Goal: Task Accomplishment & Management: Use online tool/utility

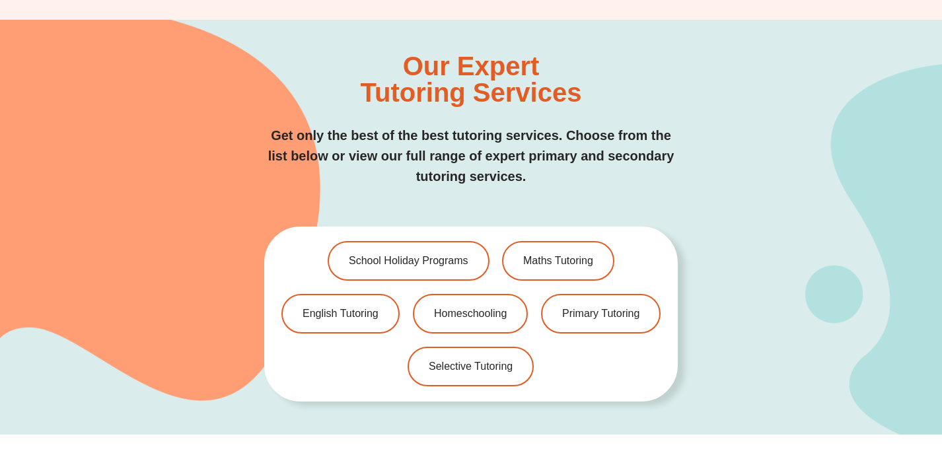
scroll to position [2552, 0]
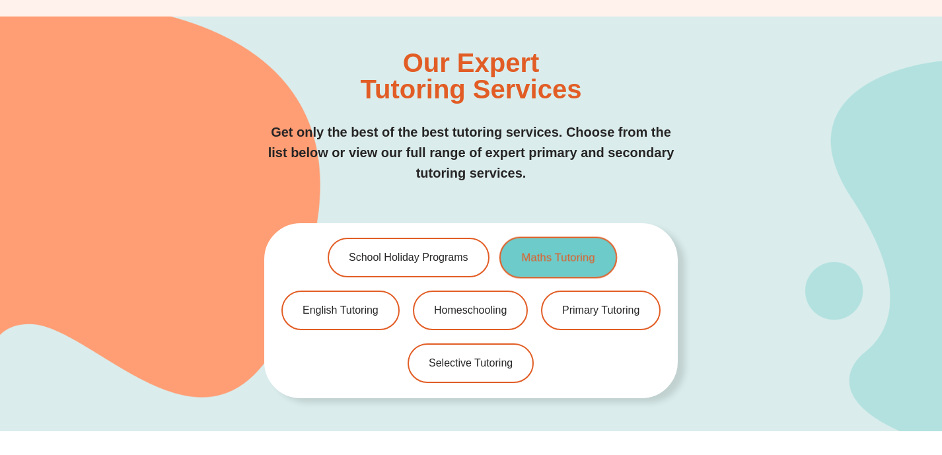
click at [544, 252] on span "Maths Tutoring" at bounding box center [558, 257] width 73 height 11
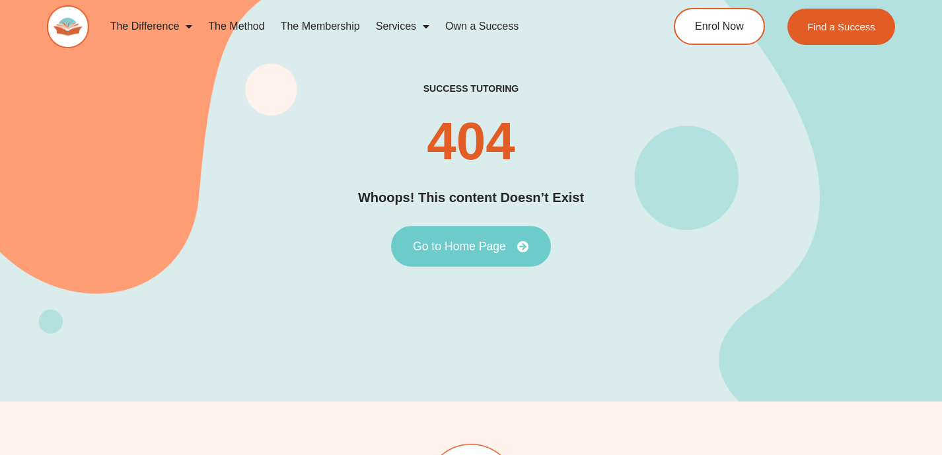
click at [482, 253] on link "Go to Home Page" at bounding box center [471, 246] width 160 height 41
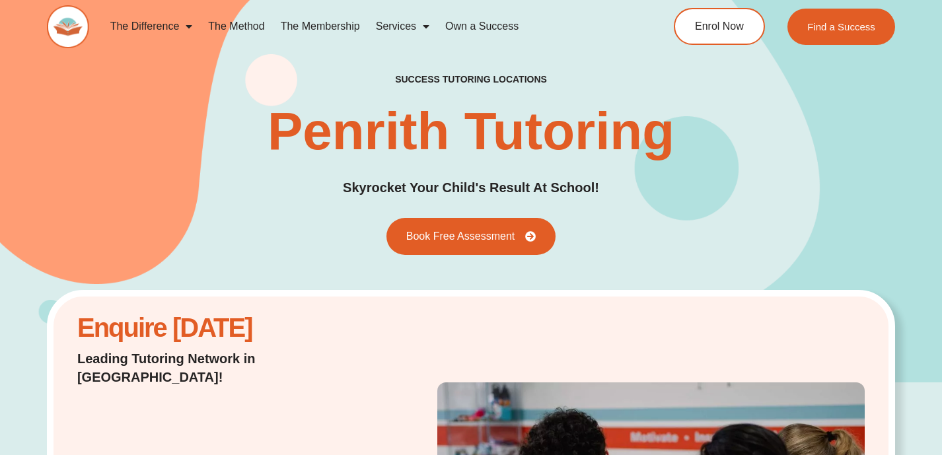
click at [190, 26] on span "Menu" at bounding box center [185, 27] width 13 height 24
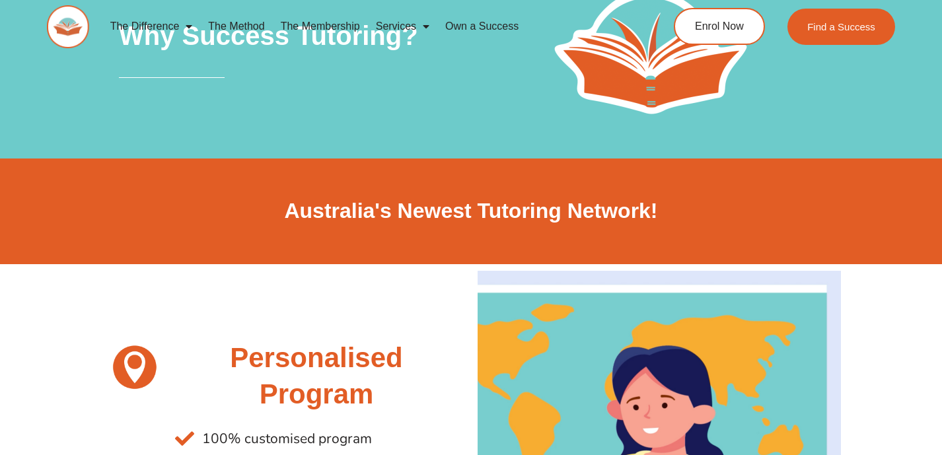
click at [317, 26] on link "The Membership" at bounding box center [320, 26] width 95 height 30
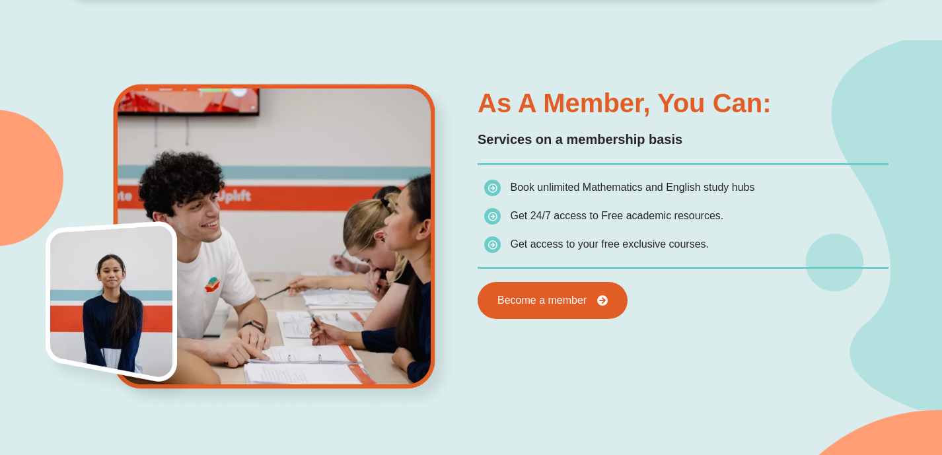
scroll to position [647, 0]
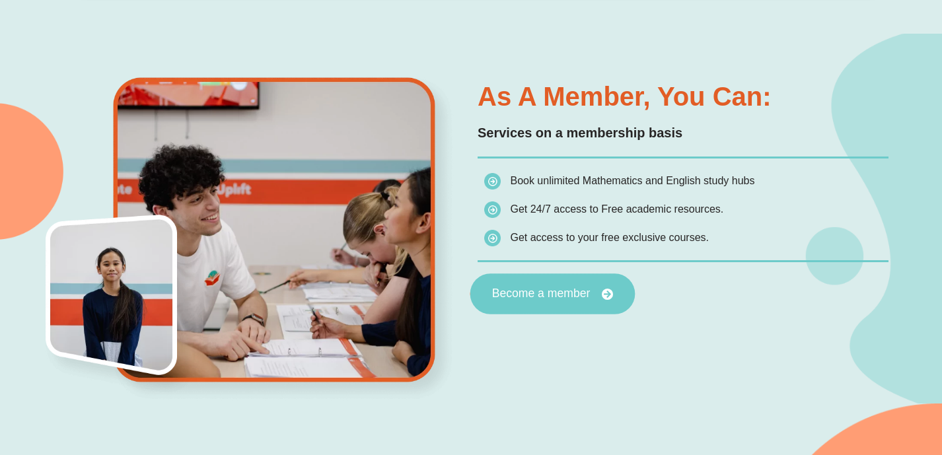
click at [496, 297] on span "Become a member" at bounding box center [541, 294] width 98 height 12
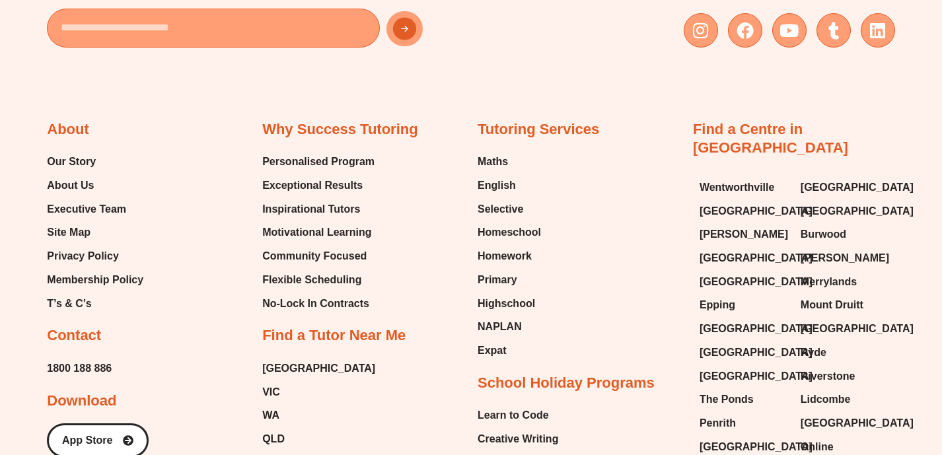
scroll to position [4559, 0]
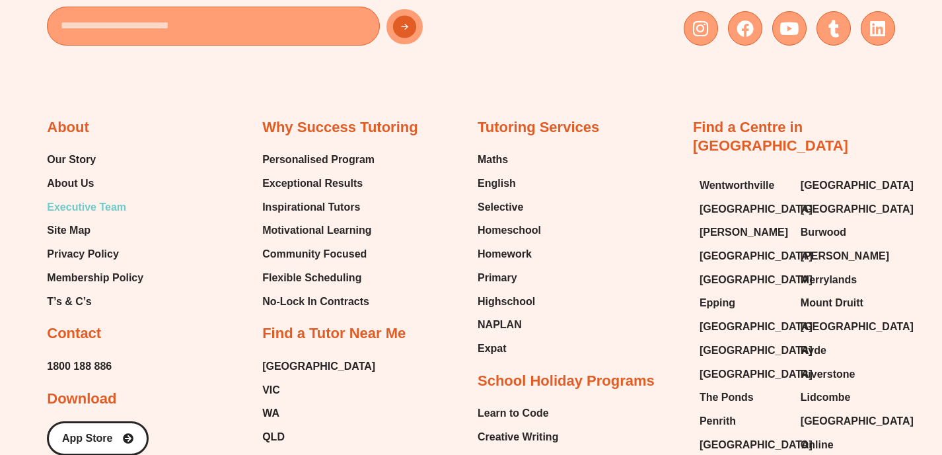
click at [83, 208] on span "Executive Team" at bounding box center [86, 208] width 79 height 20
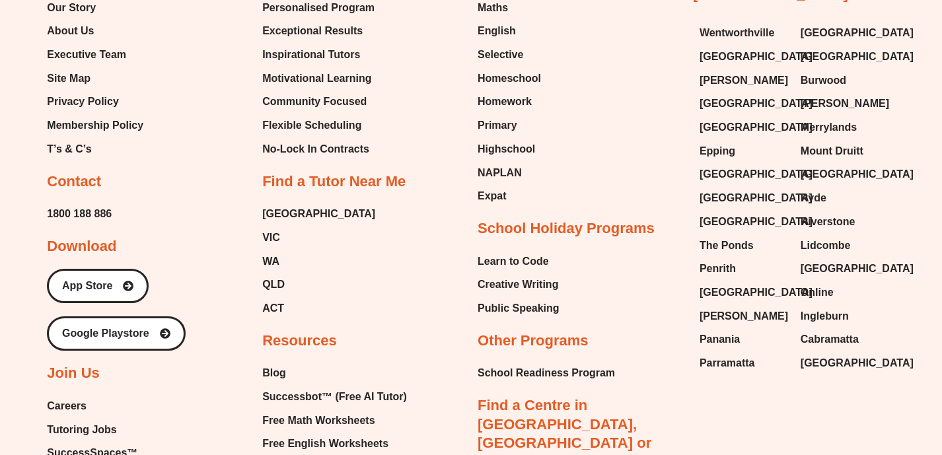
scroll to position [3355, 0]
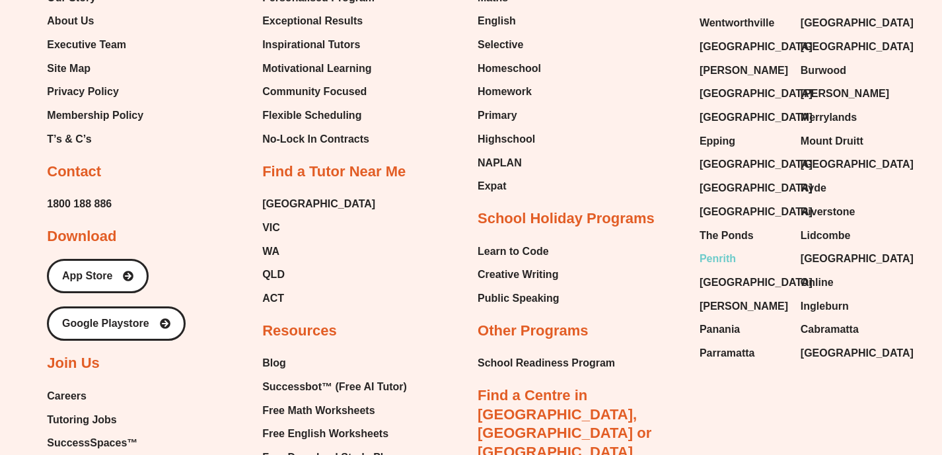
click at [723, 249] on span "Penrith" at bounding box center [718, 259] width 36 height 20
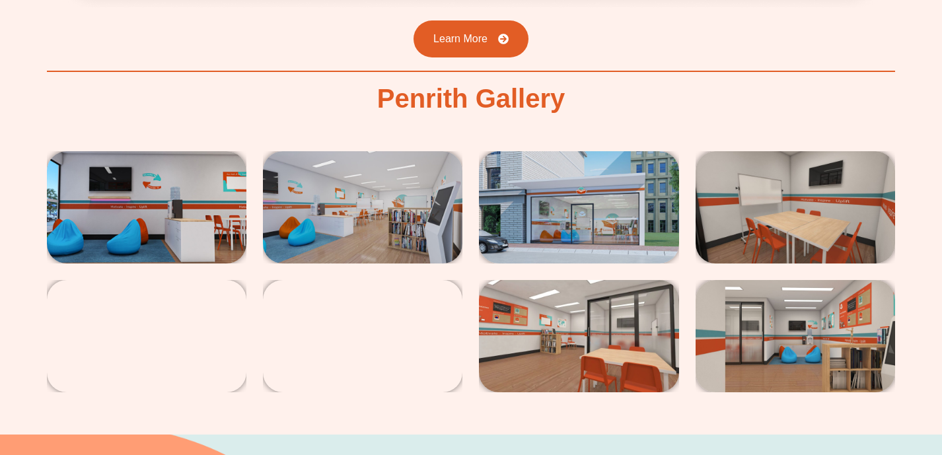
scroll to position [2136, 0]
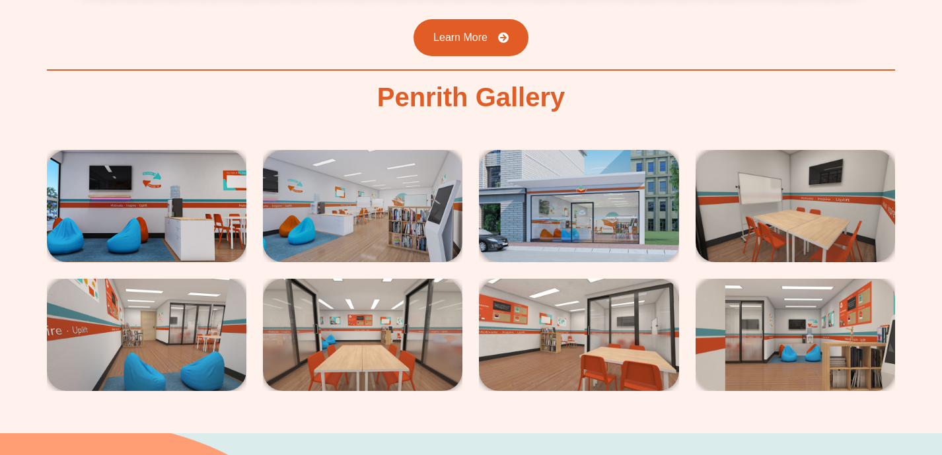
click at [158, 174] on img at bounding box center [146, 206] width 199 height 112
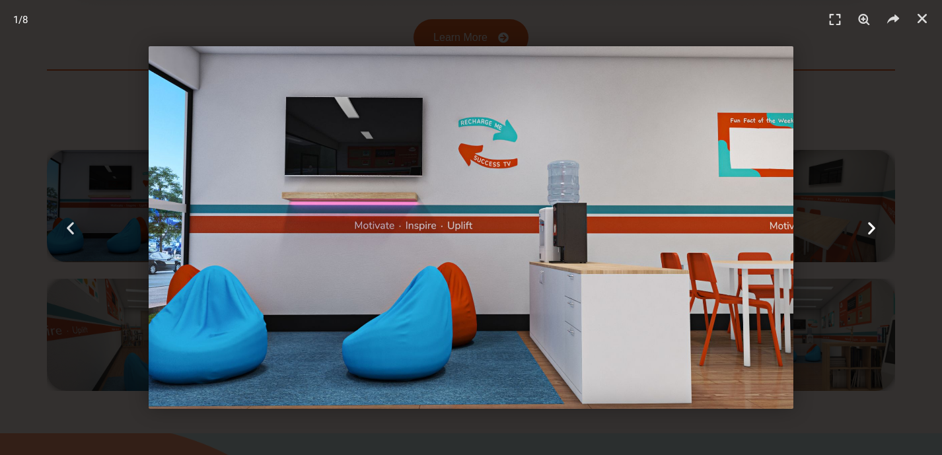
click at [871, 227] on icon "Next slide" at bounding box center [871, 227] width 17 height 17
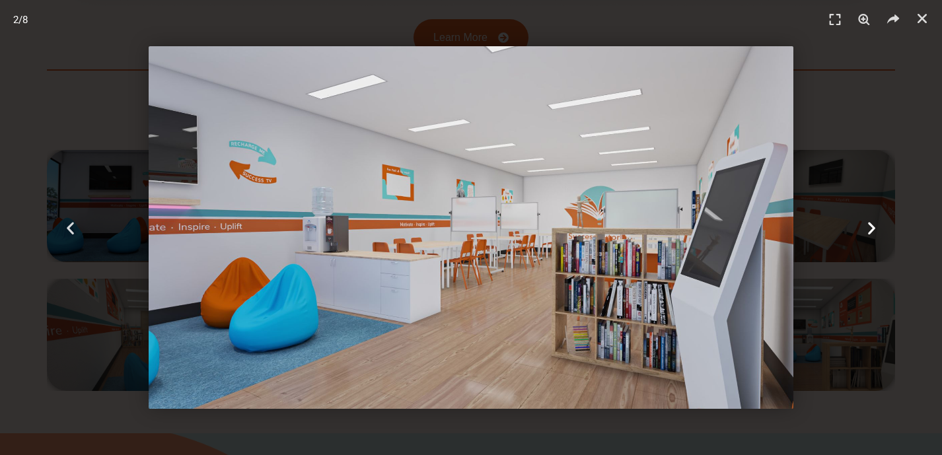
click at [871, 227] on icon "Next slide" at bounding box center [871, 227] width 17 height 17
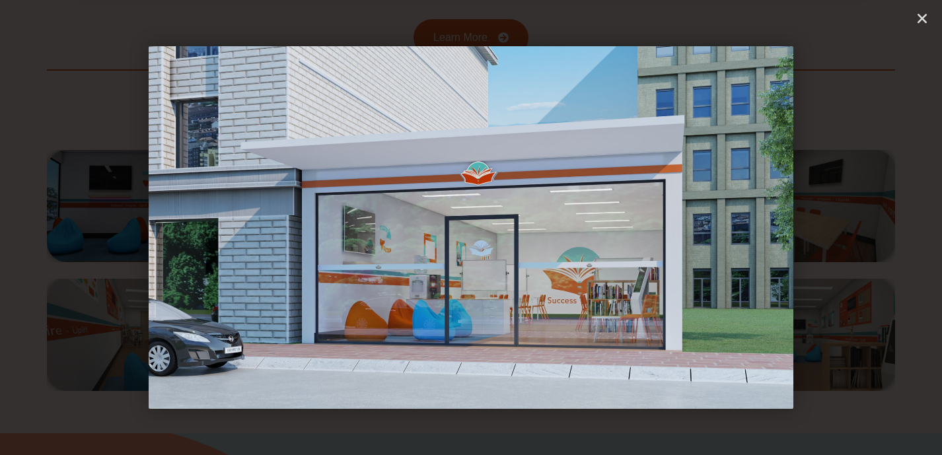
click at [871, 227] on icon "Next slide" at bounding box center [871, 227] width 17 height 17
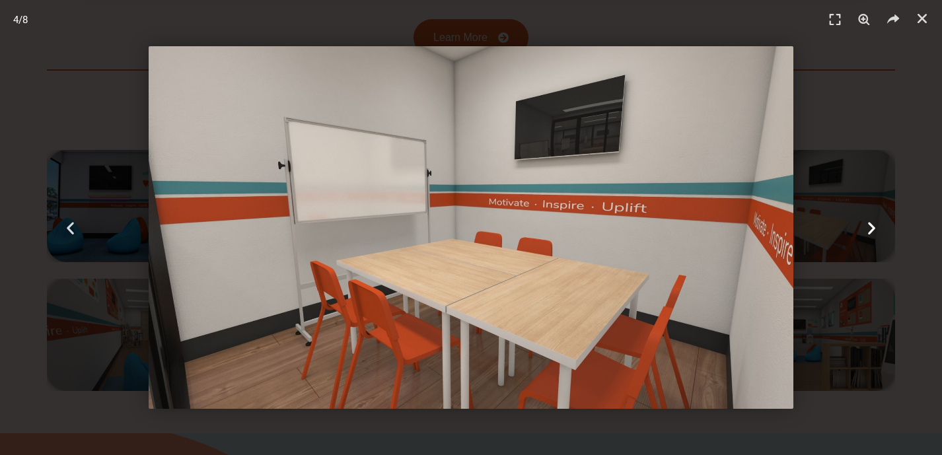
click at [871, 227] on icon "Next slide" at bounding box center [871, 227] width 17 height 17
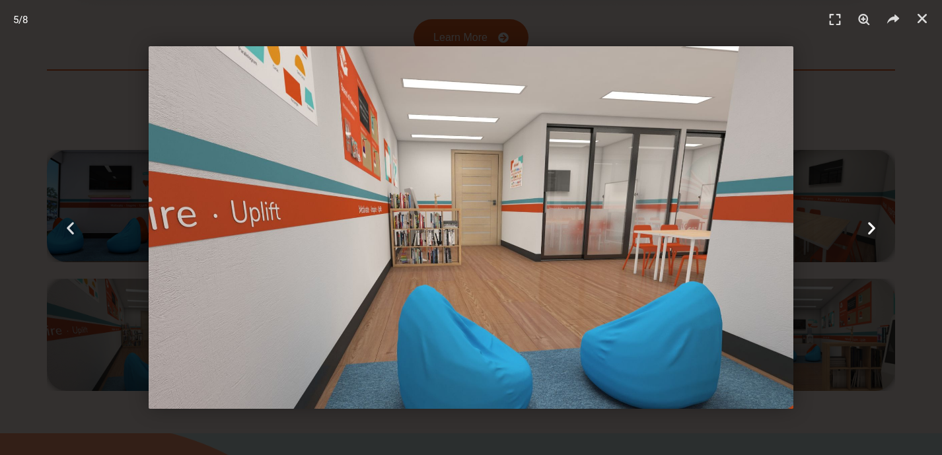
click at [871, 227] on icon "Next slide" at bounding box center [871, 227] width 17 height 17
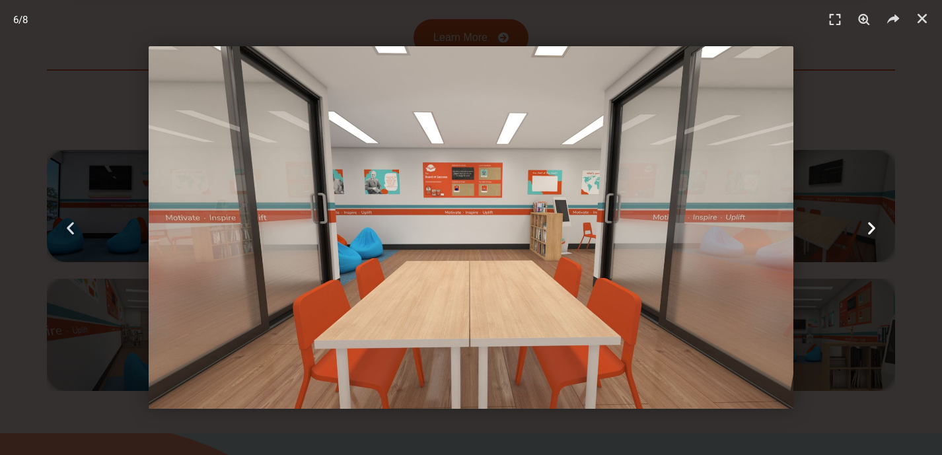
click at [871, 227] on icon "Next slide" at bounding box center [871, 227] width 17 height 17
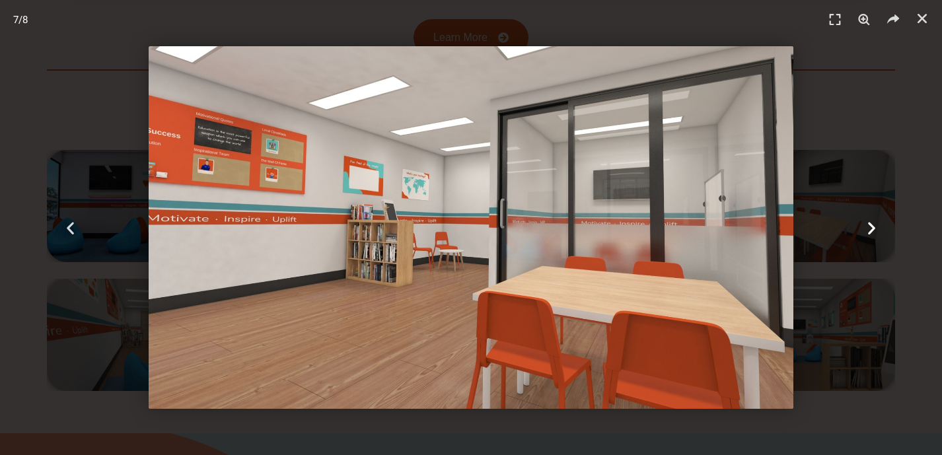
click at [871, 227] on icon "Next slide" at bounding box center [871, 227] width 17 height 17
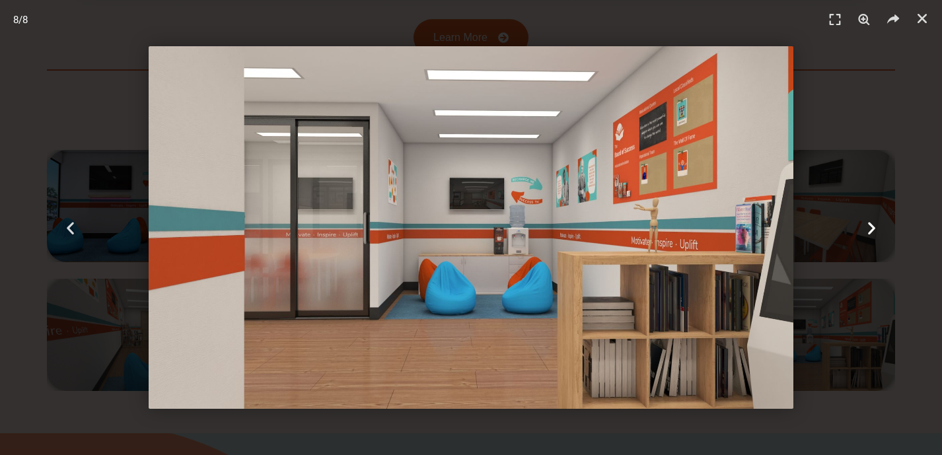
click at [871, 227] on icon "Next slide" at bounding box center [871, 227] width 17 height 17
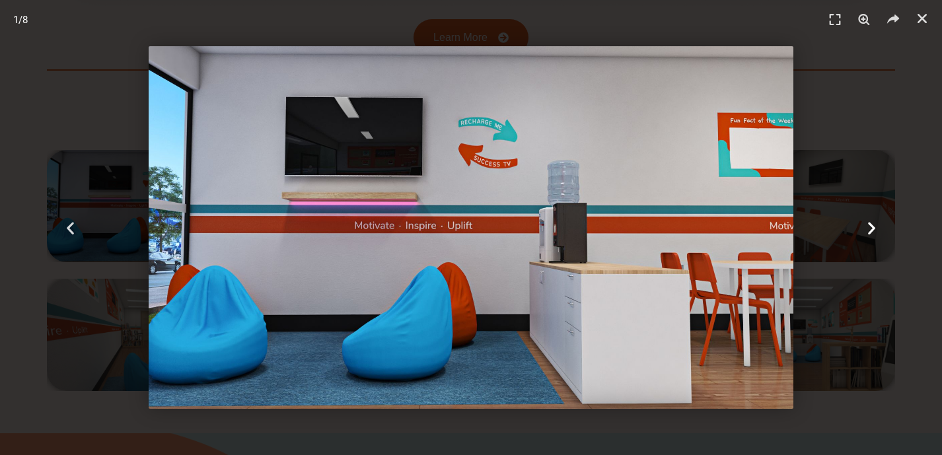
click at [871, 227] on icon "Next slide" at bounding box center [871, 227] width 17 height 17
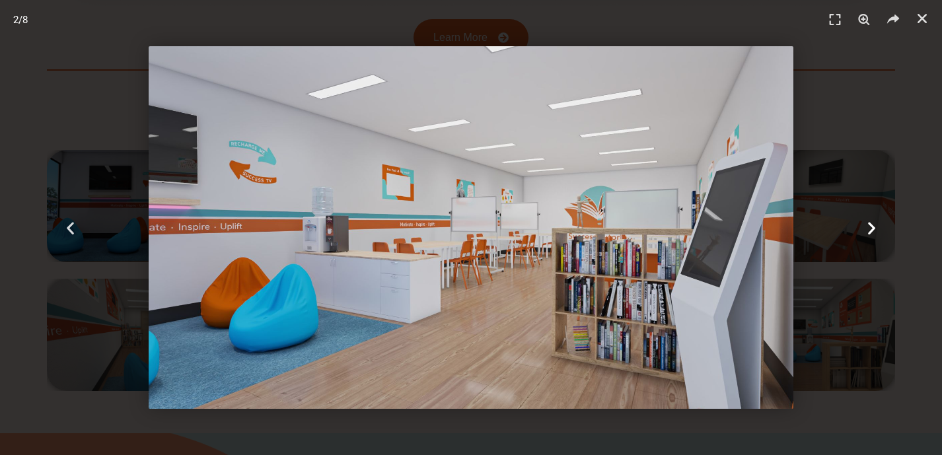
click at [871, 227] on icon "Next slide" at bounding box center [871, 227] width 17 height 17
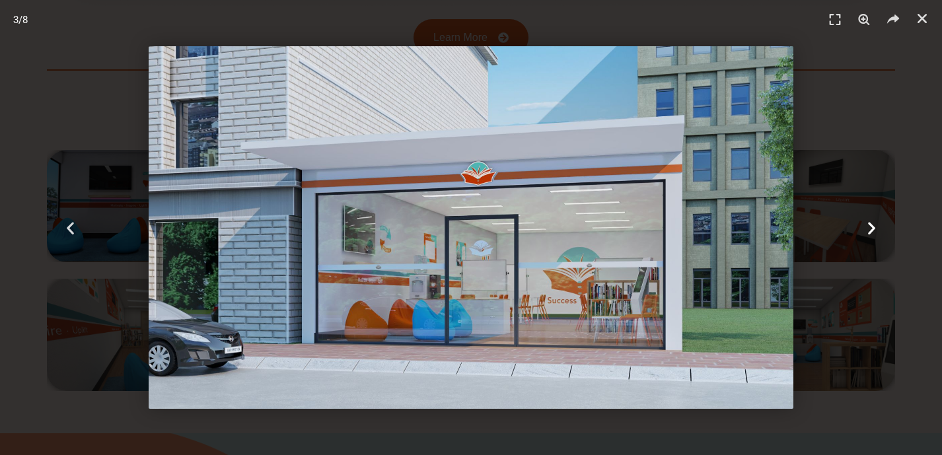
click at [871, 227] on icon "Next slide" at bounding box center [871, 227] width 17 height 17
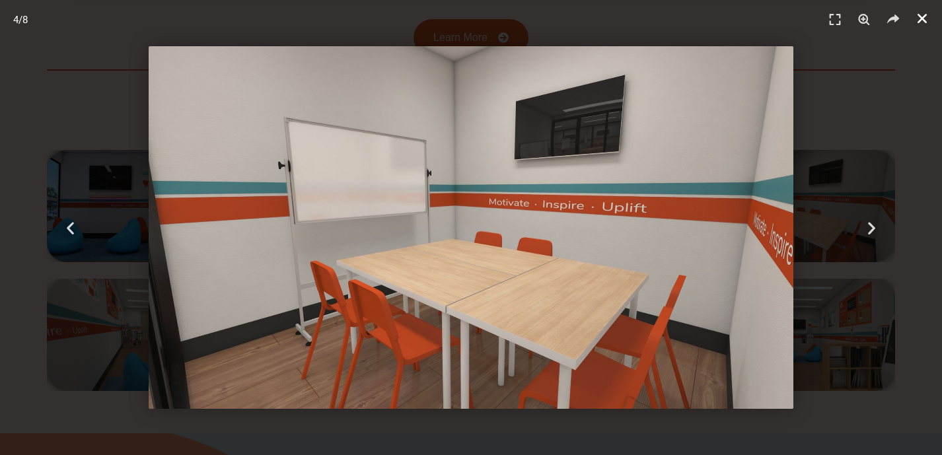
click at [919, 20] on icon "Close (Esc)" at bounding box center [922, 18] width 13 height 13
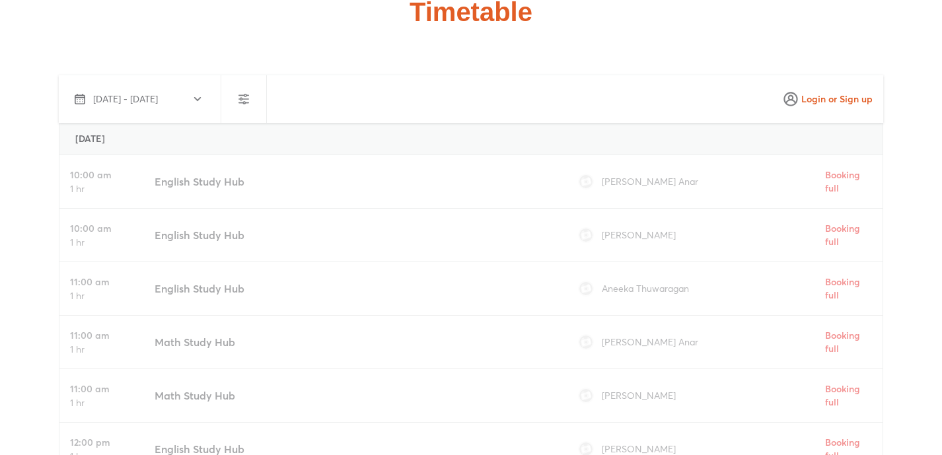
scroll to position [3366, 0]
click at [199, 93] on icon "button" at bounding box center [197, 98] width 11 height 11
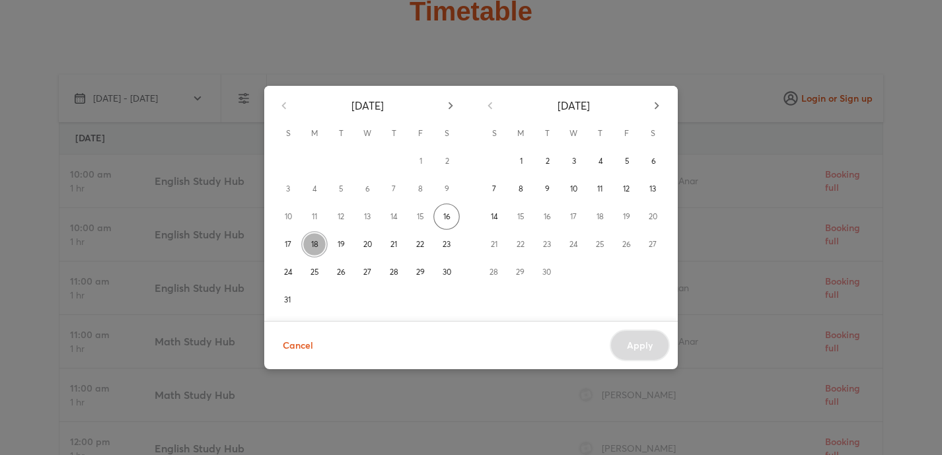
click at [312, 242] on span "18" at bounding box center [314, 244] width 7 height 13
click at [445, 271] on span "30" at bounding box center [447, 272] width 9 height 13
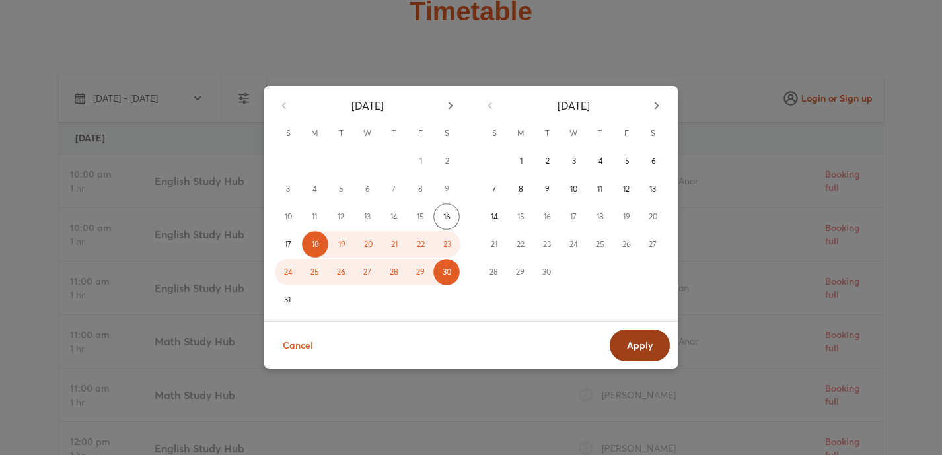
click at [623, 343] on button "Apply" at bounding box center [640, 346] width 60 height 32
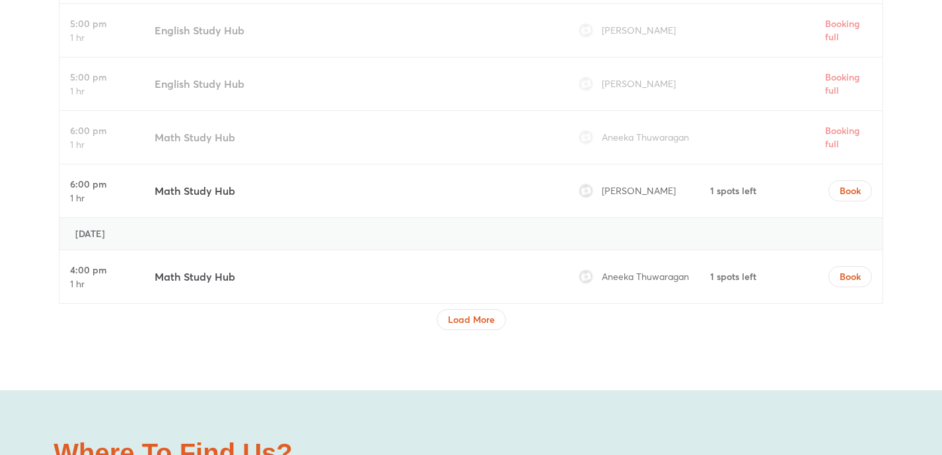
scroll to position [4352, 0]
click at [191, 182] on h3 "Math Study Hub" at bounding box center [195, 190] width 81 height 16
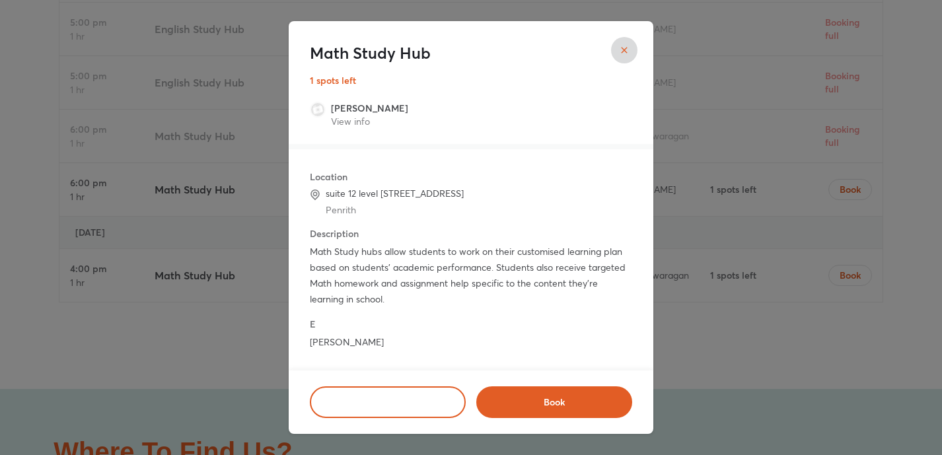
scroll to position [0, 0]
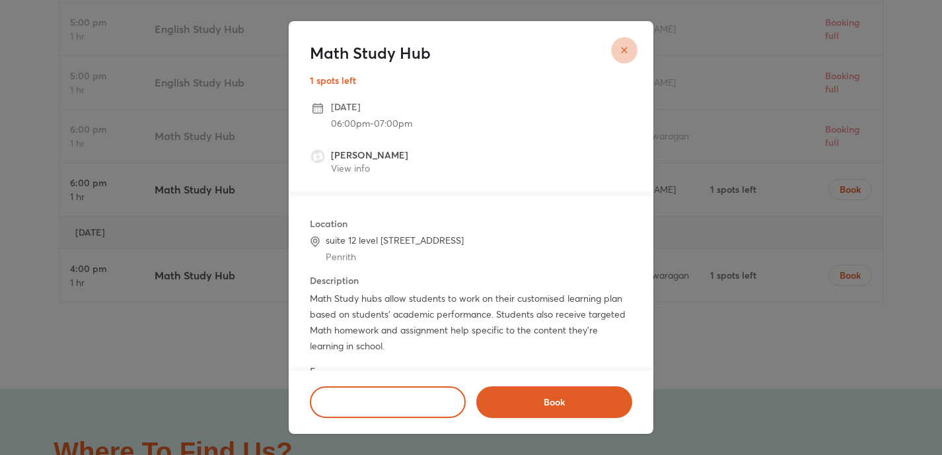
click at [628, 53] on icon "close" at bounding box center [624, 50] width 11 height 11
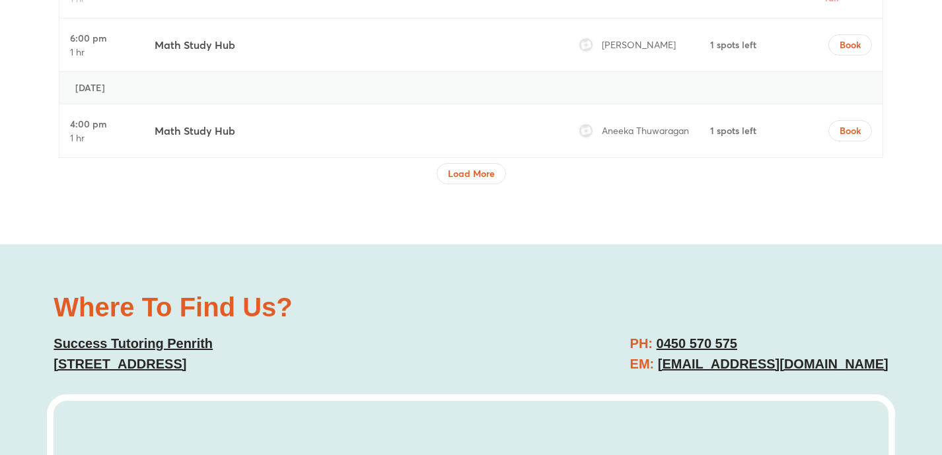
scroll to position [4494, 0]
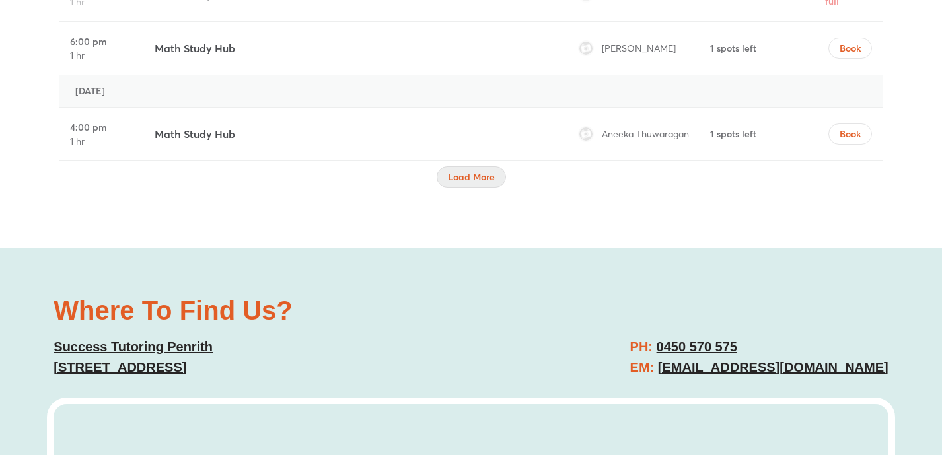
click at [480, 166] on button "Load More" at bounding box center [471, 176] width 69 height 21
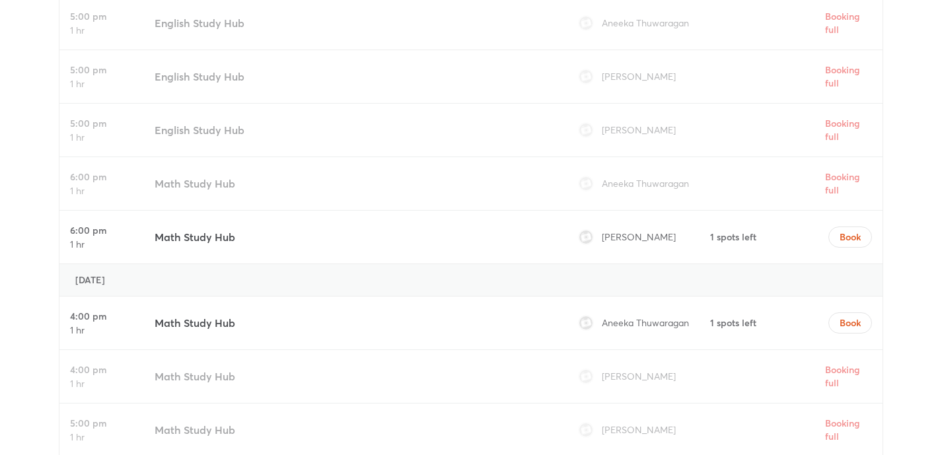
scroll to position [4304, 0]
